Goal: Information Seeking & Learning: Learn about a topic

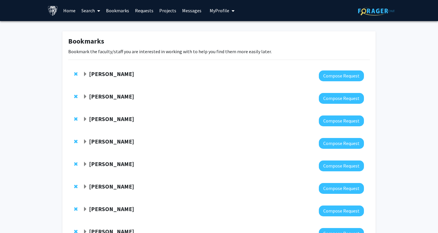
scroll to position [321, 0]
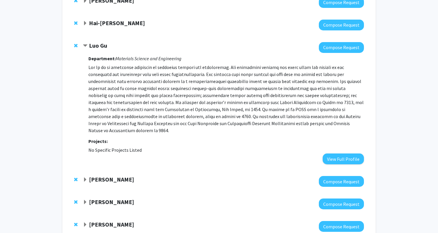
click at [82, 46] on div "Luo Gu Compose Request Department: Materials Science and Engineering Projects: …" at bounding box center [218, 103] width 301 height 134
click at [85, 46] on span "Contract Luo Gu Bookmark" at bounding box center [85, 46] width 5 height 5
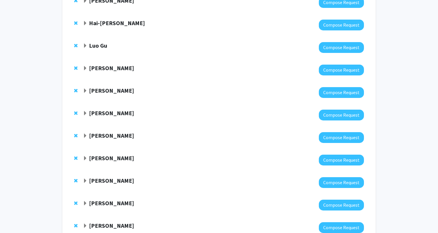
click at [100, 67] on strong "[PERSON_NAME]" at bounding box center [111, 67] width 45 height 7
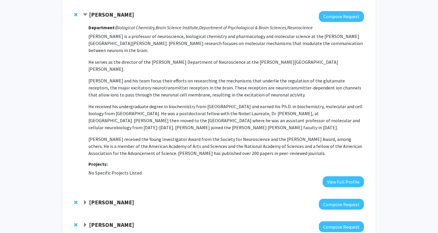
scroll to position [377, 0]
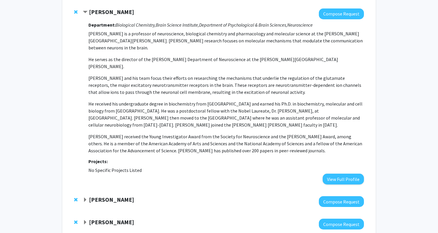
click at [90, 13] on strong "[PERSON_NAME]" at bounding box center [111, 11] width 45 height 7
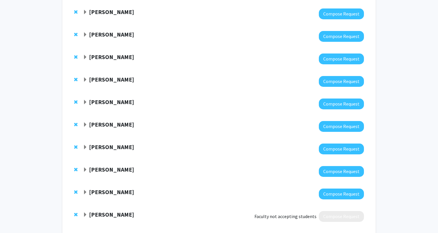
click at [95, 33] on strong "[PERSON_NAME]" at bounding box center [111, 34] width 45 height 7
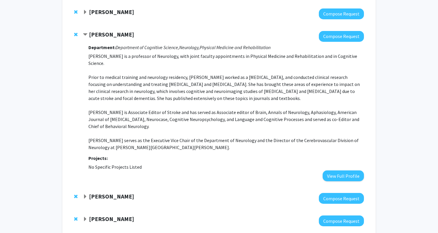
click at [74, 126] on div "[PERSON_NAME] Compose Request Department: Department of Cognitive Science, Neur…" at bounding box center [218, 106] width 301 height 162
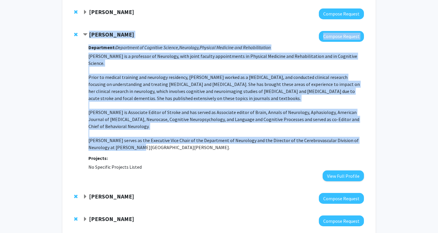
drag, startPoint x: 131, startPoint y: 142, endPoint x: 88, endPoint y: 37, distance: 113.5
click at [88, 37] on div "[PERSON_NAME] Compose Request Department: Department of Cognitive Science, Neur…" at bounding box center [223, 106] width 281 height 150
copy div "Lorem Ipsumd Sitamet Consect Adipiscing: Elitseddoe te Incididun Utlabor, Etdol…"
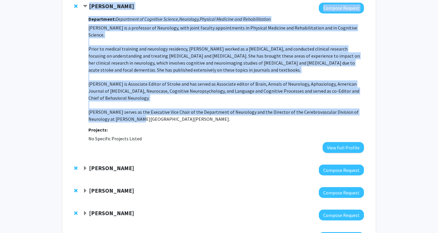
scroll to position [406, 0]
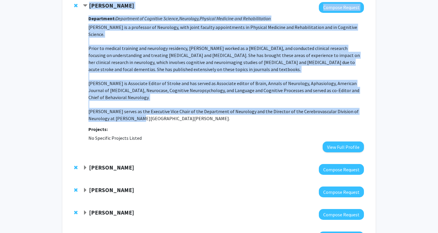
click at [85, 5] on span "Contract Argye Hillis Bookmark" at bounding box center [85, 6] width 5 height 5
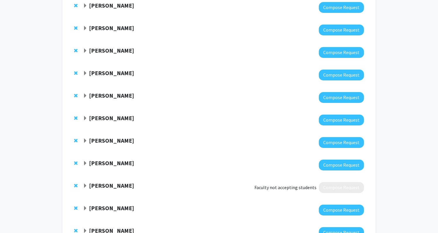
click at [86, 73] on span "Expand Andy McCallion Bookmark" at bounding box center [85, 73] width 5 height 5
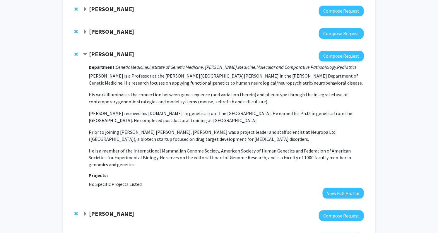
scroll to position [426, 0]
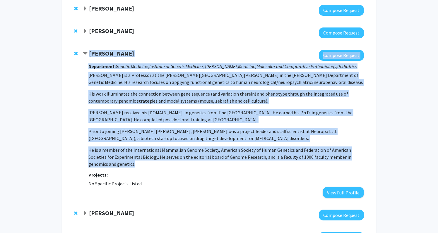
drag, startPoint x: 115, startPoint y: 167, endPoint x: 86, endPoint y: 54, distance: 117.5
click at [86, 54] on div "[PERSON_NAME] Compose Request Department: Genetic Medicine, Institute of Geneti…" at bounding box center [223, 124] width 281 height 148
copy div "[PERSON_NAME] Compose Request Department: Genetic Medicine, Institute of Geneti…"
click at [85, 54] on span "Contract Andy McCallion Bookmark" at bounding box center [85, 53] width 5 height 5
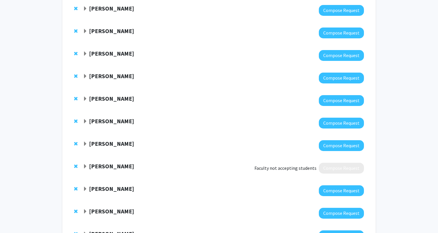
click at [89, 168] on strong "[PERSON_NAME]" at bounding box center [111, 165] width 45 height 7
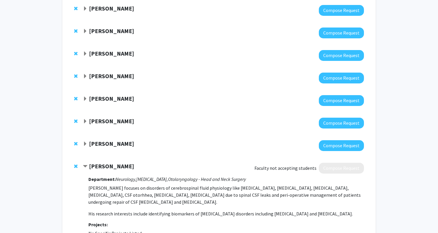
click at [85, 78] on span "Expand Seth Margolis Bookmark" at bounding box center [85, 76] width 5 height 5
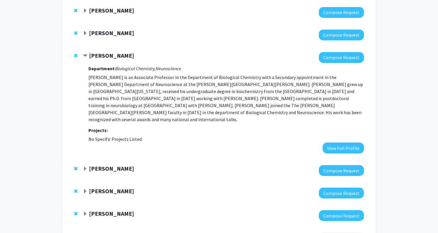
scroll to position [449, 0]
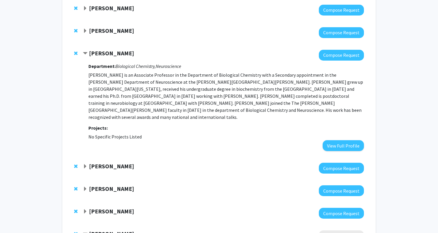
drag, startPoint x: 318, startPoint y: 112, endPoint x: 86, endPoint y: 68, distance: 236.1
click at [86, 68] on div "[PERSON_NAME] Compose Request Department: Biological Chemistry, Neuroscience [P…" at bounding box center [223, 100] width 281 height 101
click at [129, 80] on p "[PERSON_NAME] is an Associate Professor in the Department of Biological Chemist…" at bounding box center [225, 95] width 275 height 49
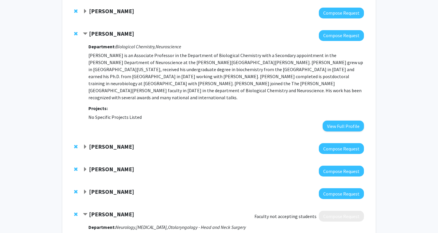
scroll to position [469, 0]
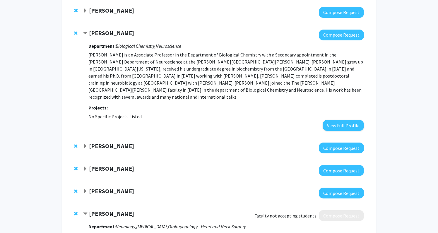
click at [85, 144] on span "Expand Cynthia Munro Bookmark" at bounding box center [85, 146] width 5 height 5
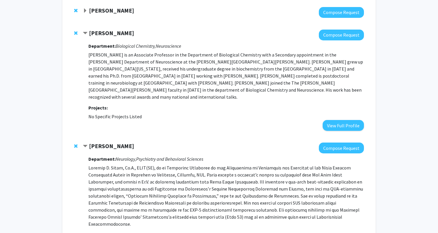
click at [88, 34] on div "[PERSON_NAME]" at bounding box center [146, 33] width 126 height 7
click at [87, 33] on span "Contract Seth Margolis Bookmark" at bounding box center [85, 33] width 5 height 5
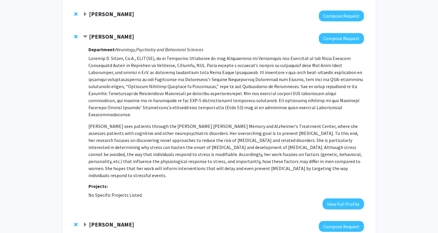
scroll to position [488, 0]
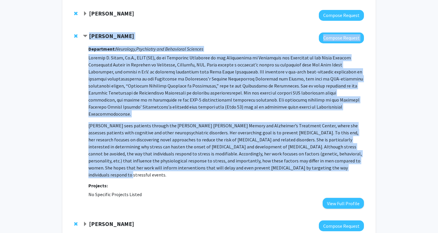
drag, startPoint x: 307, startPoint y: 161, endPoint x: 79, endPoint y: 53, distance: 252.0
click at [79, 53] on div "[PERSON_NAME] Compose Request Department: Neurology, Psychiatry and Behavioral …" at bounding box center [218, 121] width 301 height 188
copy div "Loremip Dolor Sitamet Consect Adipiscing: Elitseddo, Eiusmodtem inc Utlaboreet …"
click at [318, 143] on p "[PERSON_NAME] sees patients through the [PERSON_NAME] [PERSON_NAME] Memory and …" at bounding box center [225, 150] width 275 height 56
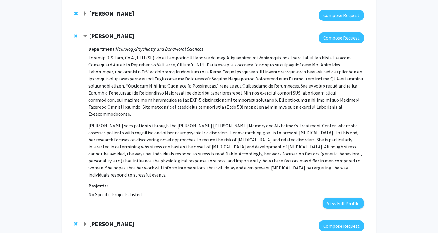
click at [86, 39] on span "Contract Cynthia Munro Bookmark" at bounding box center [85, 36] width 5 height 5
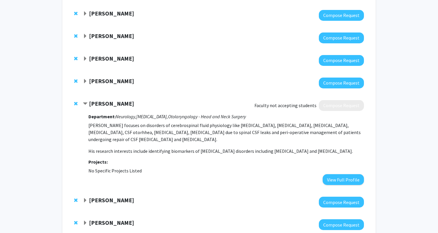
click at [86, 59] on span "Expand Jeff Mumm Bookmark" at bounding box center [85, 58] width 5 height 5
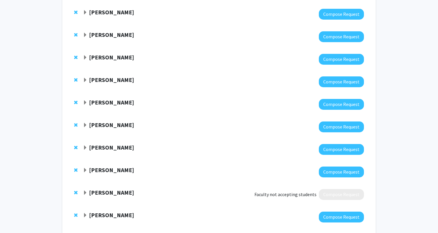
scroll to position [378, 0]
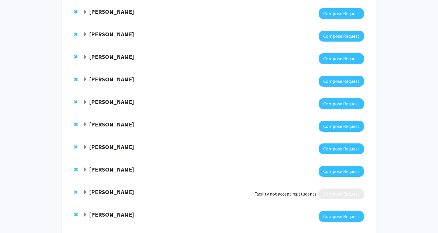
click at [109, 147] on strong "[PERSON_NAME]" at bounding box center [111, 146] width 45 height 7
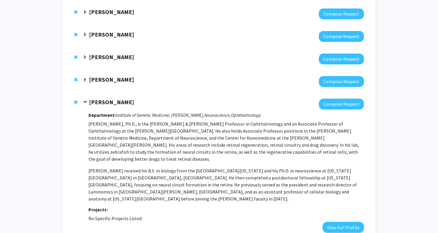
scroll to position [425, 0]
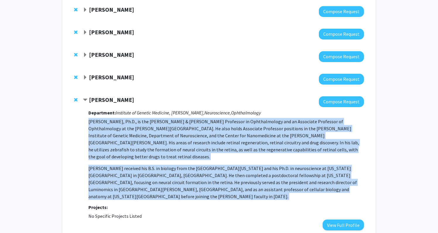
drag, startPoint x: 213, startPoint y: 186, endPoint x: 85, endPoint y: 121, distance: 143.6
click at [85, 121] on div "[PERSON_NAME] Compose Request Department: Institute of Genetic Medicine, [PERSO…" at bounding box center [223, 163] width 281 height 134
copy p "[PERSON_NAME], Ph.D., is the [PERSON_NAME] & [PERSON_NAME] Professor in Ophthal…"
click at [84, 101] on span "Contract Jeff Mumm Bookmark" at bounding box center [85, 100] width 5 height 5
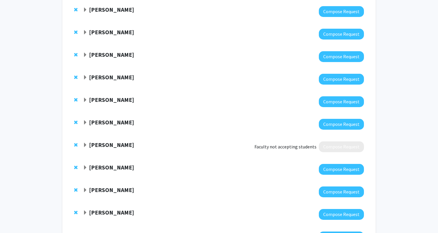
click at [85, 121] on span "Expand Yun Guan Bookmark" at bounding box center [85, 122] width 5 height 5
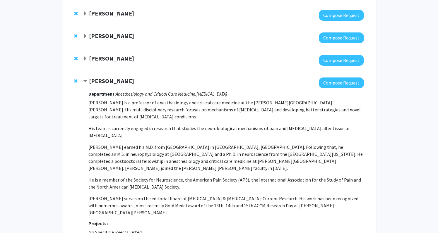
scroll to position [467, 0]
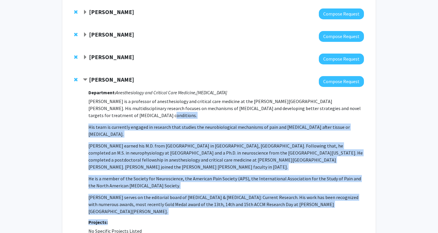
drag, startPoint x: 305, startPoint y: 207, endPoint x: 125, endPoint y: 115, distance: 202.2
click at [125, 115] on div "Department: Anesthesiology and Critical Care Medicine, [MEDICAL_DATA] [PERSON_N…" at bounding box center [225, 166] width 275 height 158
click at [147, 161] on p "[PERSON_NAME] earned his M.D. from [GEOGRAPHIC_DATA] in [GEOGRAPHIC_DATA], [GEO…" at bounding box center [225, 156] width 275 height 28
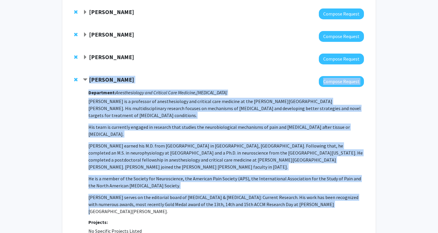
drag, startPoint x: 304, startPoint y: 196, endPoint x: 83, endPoint y: 80, distance: 249.5
click at [83, 80] on div "[PERSON_NAME] Compose Request Department: Anesthesiology and Critical Care Medi…" at bounding box center [223, 160] width 281 height 169
copy div "[PERSON_NAME] Compose Request Department: Anesthesiology and Critical Care Medi…"
click at [86, 79] on span "Contract Yun Guan Bookmark" at bounding box center [85, 80] width 5 height 5
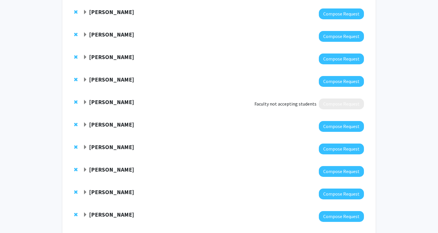
click at [84, 102] on span "Expand Abhay Moghekar Bookmark" at bounding box center [85, 102] width 5 height 5
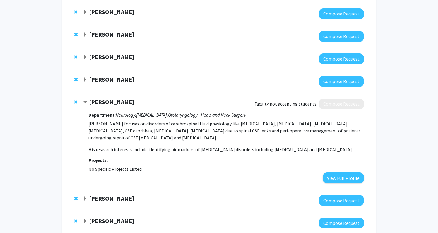
drag, startPoint x: 132, startPoint y: 159, endPoint x: 82, endPoint y: 104, distance: 73.5
click at [83, 104] on div "[PERSON_NAME] Faculty not accepting students Compose Request Department: Neurol…" at bounding box center [223, 141] width 281 height 85
copy div "[PERSON_NAME] Faculty not accepting students Compose Request Department: Neurol…"
click at [86, 102] on span "Contract Abhay Moghekar Bookmark" at bounding box center [85, 102] width 5 height 5
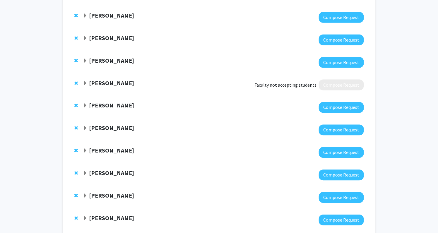
scroll to position [487, 0]
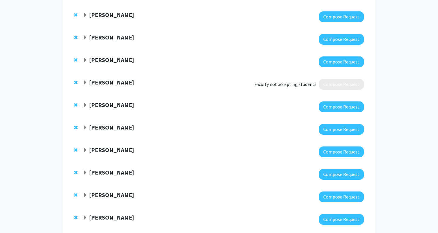
click at [84, 108] on span "Expand Marco Grados Bookmark" at bounding box center [85, 105] width 5 height 5
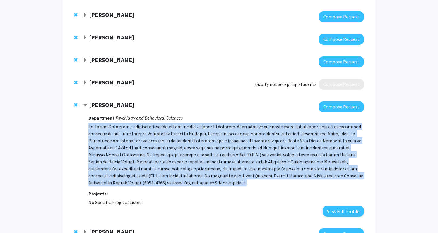
drag, startPoint x: 169, startPoint y: 183, endPoint x: 88, endPoint y: 123, distance: 100.8
click at [88, 123] on div "Marco Grados Compose Request Department: Psychiatry and Behavioral Sciences Pro…" at bounding box center [223, 158] width 281 height 115
copy p "Dr. Marco Grados is a research scientist at the Kennedy Krieger Institute. He i…"
click at [86, 105] on span "Contract Marco Grados Bookmark" at bounding box center [85, 105] width 5 height 5
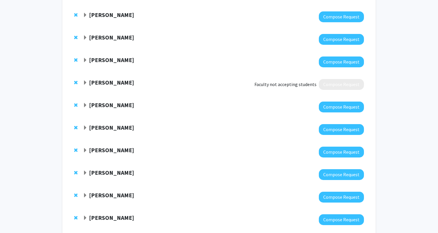
click at [85, 129] on span "Expand Hanseok Ko Bookmark" at bounding box center [85, 127] width 5 height 5
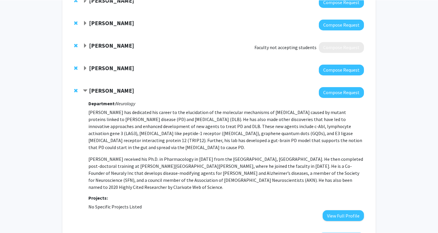
scroll to position [535, 0]
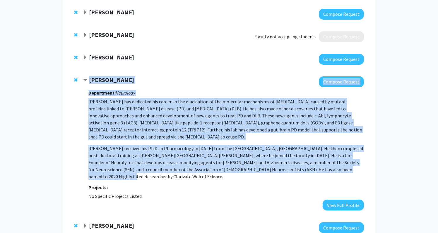
drag, startPoint x: 284, startPoint y: 168, endPoint x: 90, endPoint y: 78, distance: 213.6
click at [90, 78] on div "Hanseok Ko Compose Request Department: Neurology Dr. Hanseok Ko has dedicated h…" at bounding box center [223, 143] width 281 height 134
copy div "Hanseok Ko Compose Request Department: Neurology Dr. Hanseok Ko has dedicated h…"
click at [168, 139] on p "Dr. Hanseok Ko has dedicated his career to the elucidation of the molecular mec…" at bounding box center [225, 119] width 275 height 42
click at [87, 79] on span "Contract Hanseok Ko Bookmark" at bounding box center [85, 80] width 5 height 5
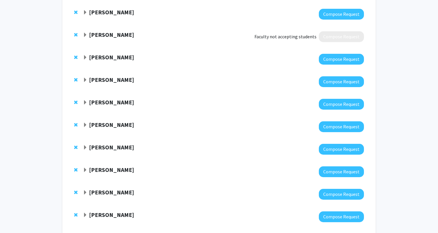
click at [86, 102] on span "Expand Amanda Brown Bookmark" at bounding box center [85, 102] width 5 height 5
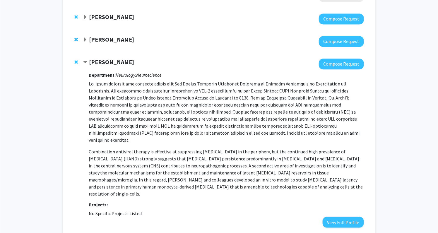
scroll to position [581, 0]
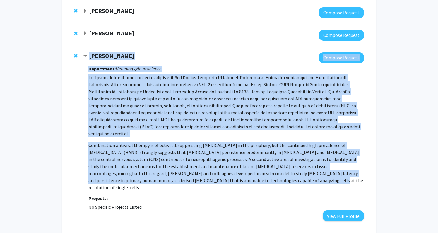
drag, startPoint x: 257, startPoint y: 176, endPoint x: 84, endPoint y: 56, distance: 210.9
click at [84, 56] on div "Amanda Brown Compose Request Department: Neurology, Neuroscience Combination an…" at bounding box center [223, 136] width 281 height 169
copy div "Amanda Brown Compose Request Department: Neurology, Neuroscience Dr. Brown rece…"
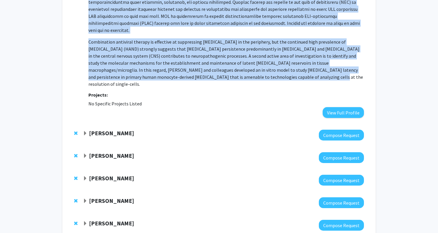
scroll to position [687, 0]
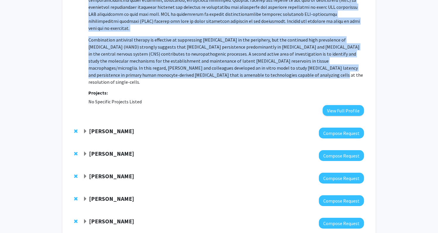
click at [94, 127] on strong "[PERSON_NAME]" at bounding box center [111, 130] width 45 height 7
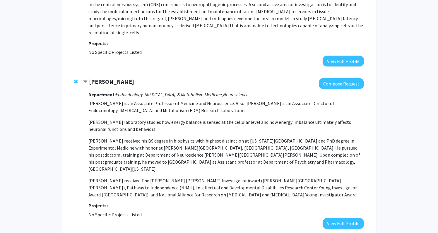
scroll to position [737, 0]
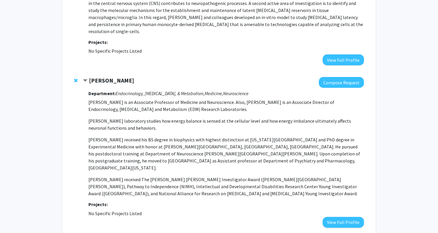
drag, startPoint x: 267, startPoint y: 176, endPoint x: 87, endPoint y: 66, distance: 210.8
click at [87, 77] on div "Sangwon Kim Compose Request Department: Endocrinology, Diabetes, & Metabolism, …" at bounding box center [223, 152] width 281 height 150
copy div "Sangwon Kim Compose Request Department: Endocrinology, Diabetes, & Metabolism, …"
click at [85, 78] on span "Contract Sangwon Kim Bookmark" at bounding box center [85, 80] width 5 height 5
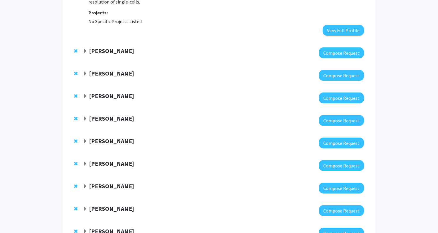
scroll to position [769, 0]
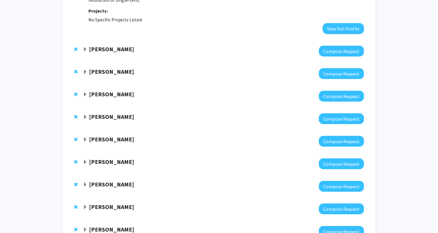
click at [85, 70] on span "Expand Alfredo Kirkwood Bookmark" at bounding box center [85, 72] width 5 height 5
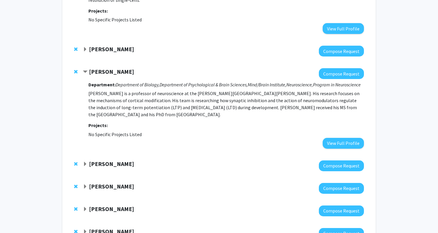
drag, startPoint x: 151, startPoint y: 109, endPoint x: 89, endPoint y: 56, distance: 81.1
click at [89, 68] on div "Alfredo Kirkwood Compose Request Department: Department of Biology, Department …" at bounding box center [223, 108] width 281 height 80
copy div "Alfredo Kirkwood Compose Request Department: Department of Biology, Department …"
click at [87, 68] on div "[PERSON_NAME]" at bounding box center [146, 71] width 126 height 7
click at [85, 70] on span "Contract Alfredo Kirkwood Bookmark" at bounding box center [85, 72] width 5 height 5
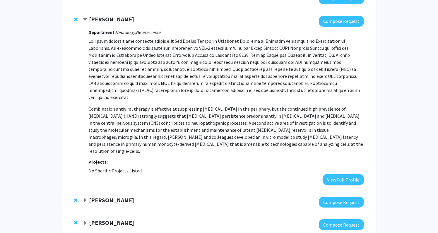
scroll to position [613, 0]
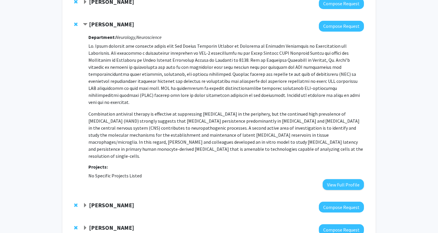
click at [84, 26] on span "Contract Amanda Brown Bookmark" at bounding box center [85, 24] width 5 height 5
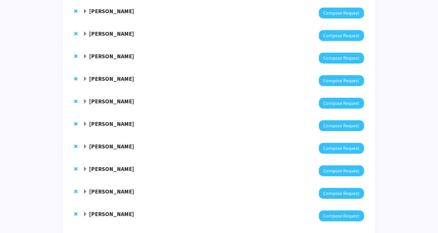
scroll to position [681, 0]
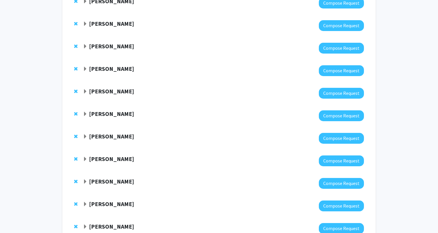
click at [85, 26] on span "Expand Sujatha Kannan Bookmark" at bounding box center [85, 24] width 5 height 5
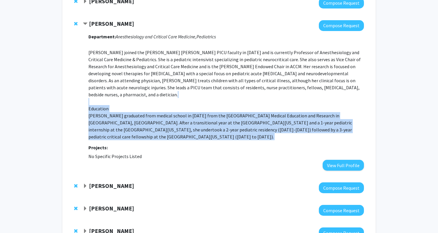
drag, startPoint x: 144, startPoint y: 143, endPoint x: 121, endPoint y: 101, distance: 48.2
click at [121, 101] on div "Department: Anesthesiology and Critical Care Medicine, Pediatrics Sujatha Kanna…" at bounding box center [225, 101] width 275 height 140
click at [130, 94] on p "Sujatha Kannan joined the Johns Hopkins PICU faculty in 2011 and is currently P…" at bounding box center [225, 91] width 275 height 98
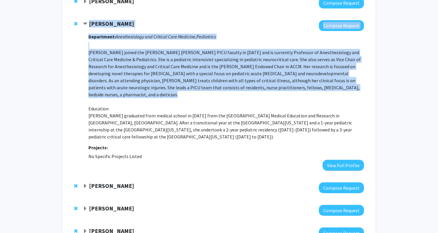
drag, startPoint x: 110, startPoint y: 94, endPoint x: 87, endPoint y: 21, distance: 76.2
click at [87, 21] on div "Sujatha Kannan Compose Request Department: Anesthesiology and Critical Care Med…" at bounding box center [223, 95] width 281 height 150
copy div "Sujatha Kannan Compose Request Department: Anesthesiology and Critical Care Med…"
click at [86, 24] on span "Contract Sujatha Kannan Bookmark" at bounding box center [85, 24] width 5 height 5
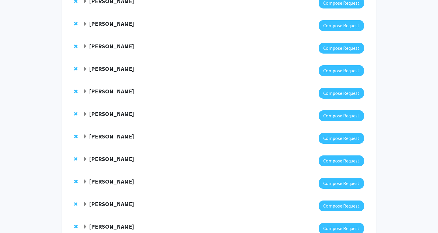
click at [87, 47] on div "[PERSON_NAME]" at bounding box center [146, 46] width 126 height 7
click at [85, 46] on span "Expand Howard Egeth Bookmark" at bounding box center [85, 46] width 5 height 5
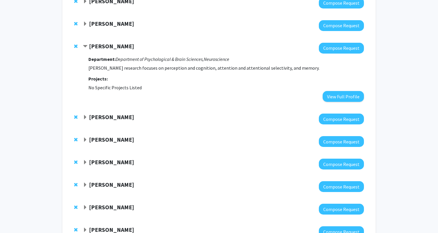
drag, startPoint x: 312, startPoint y: 70, endPoint x: 88, endPoint y: 47, distance: 225.6
click at [88, 47] on div "Howard Egeth Compose Request Department: Department of Psychological & Brain Sc…" at bounding box center [223, 72] width 281 height 59
copy div "Howard Egeth Compose Request Department: Department of Psychological & Brain Sc…"
click at [86, 120] on span "Expand Tae Chung Bookmark" at bounding box center [85, 117] width 5 height 5
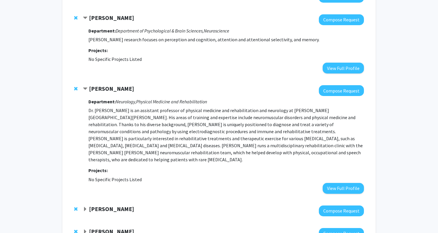
scroll to position [710, 0]
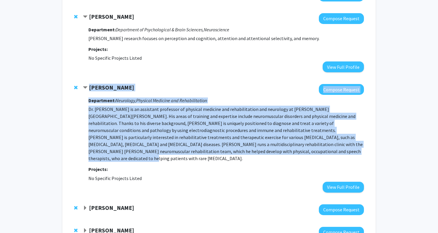
drag, startPoint x: 270, startPoint y: 153, endPoint x: 85, endPoint y: 87, distance: 196.3
click at [85, 87] on div "Tae Chung Compose Request Department: Neurology, Physical Medicine and Rehabili…" at bounding box center [223, 138] width 281 height 108
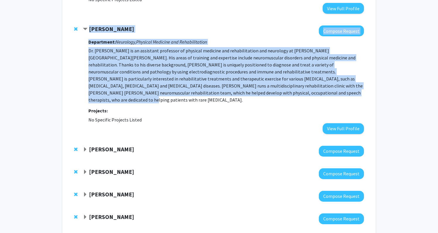
scroll to position [769, 0]
click at [86, 147] on span "Expand Jeffrey Rothstein Bookmark" at bounding box center [85, 149] width 5 height 5
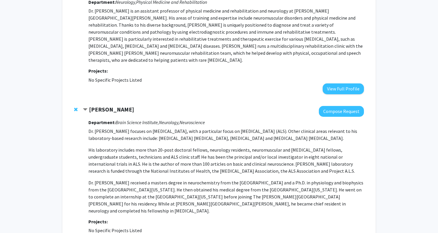
scroll to position [819, 0]
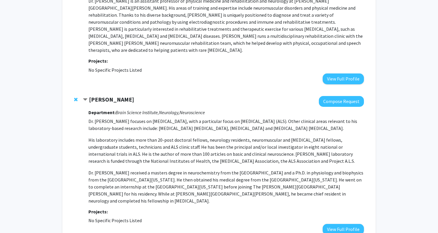
click at [104, 140] on p "His laboratory includes more than 20-post doctoral fellows, neurology residents…" at bounding box center [225, 150] width 275 height 28
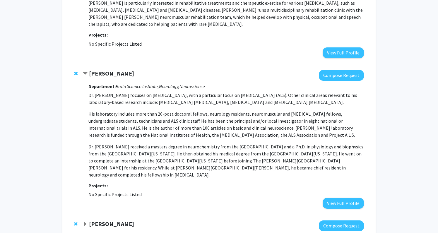
scroll to position [849, 0]
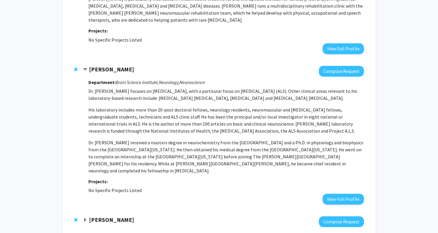
drag, startPoint x: 133, startPoint y: 63, endPoint x: 88, endPoint y: 64, distance: 45.3
click at [88, 66] on div "[PERSON_NAME]" at bounding box center [146, 69] width 126 height 7
drag, startPoint x: 345, startPoint y: 158, endPoint x: 88, endPoint y: 62, distance: 274.8
click at [88, 66] on div "Jeffrey Rothstein Compose Request Department: Brain Science Institute, Neurolog…" at bounding box center [223, 135] width 281 height 139
